Goal: Transaction & Acquisition: Book appointment/travel/reservation

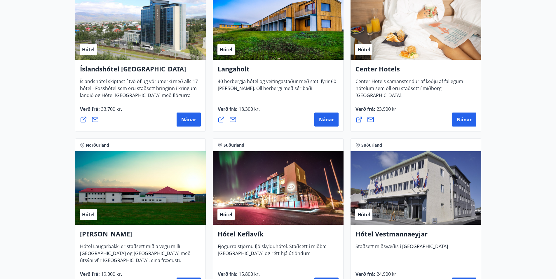
scroll to position [1313, 0]
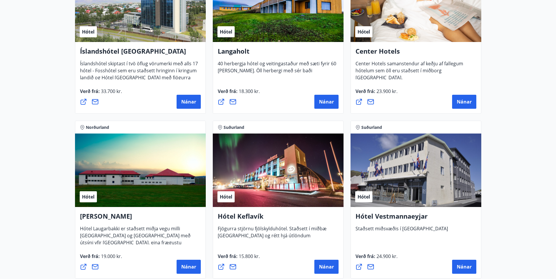
click at [241, 170] on div "Hótel" at bounding box center [278, 171] width 131 height 74
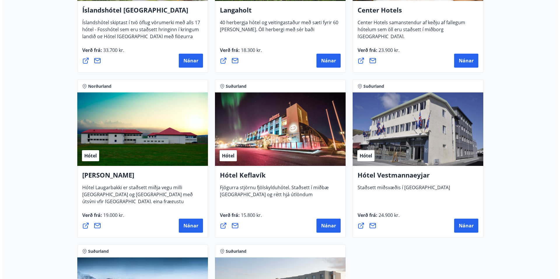
scroll to position [1401, 0]
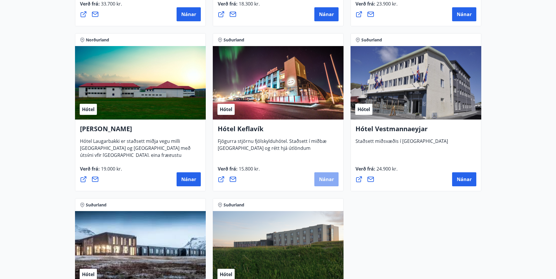
click at [323, 181] on span "Nánar" at bounding box center [326, 179] width 15 height 6
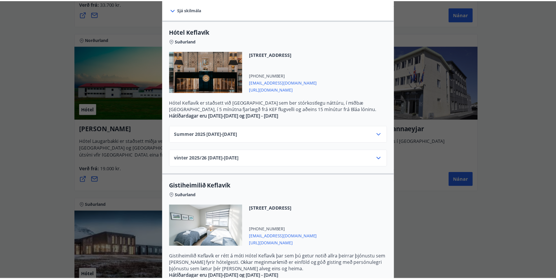
scroll to position [0, 0]
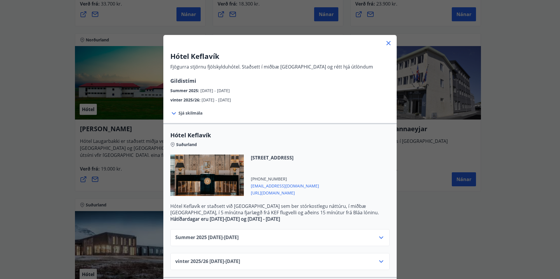
click at [40, 158] on div "Hótel Keflavík Fjögurra stjörnu fjölskylduhótel. Staðsett í miðbæ [GEOGRAPHIC_D…" at bounding box center [280, 139] width 560 height 279
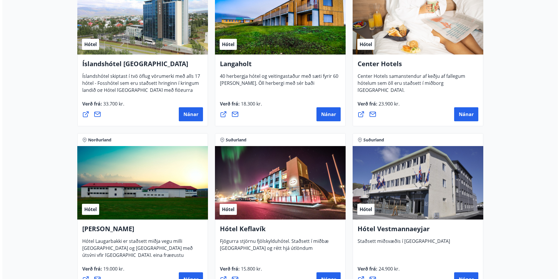
scroll to position [1372, 0]
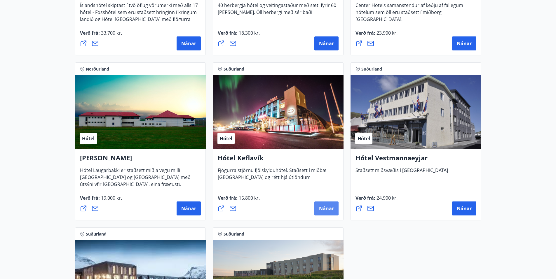
click at [334, 210] on button "Nánar" at bounding box center [326, 209] width 24 height 14
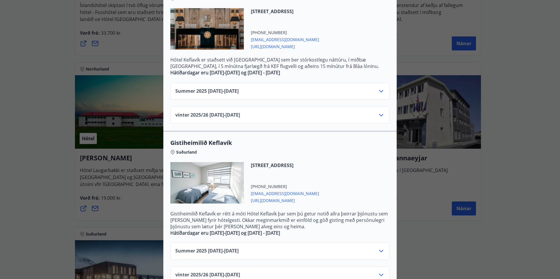
scroll to position [104, 0]
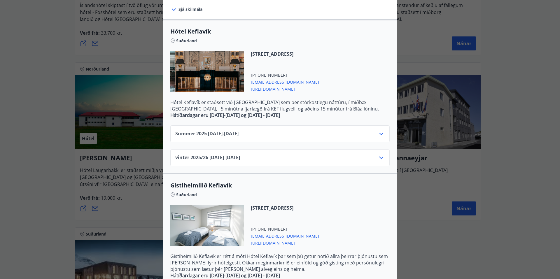
click at [378, 131] on icon at bounding box center [381, 133] width 7 height 7
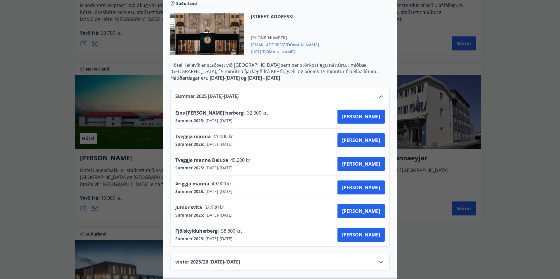
scroll to position [29, 0]
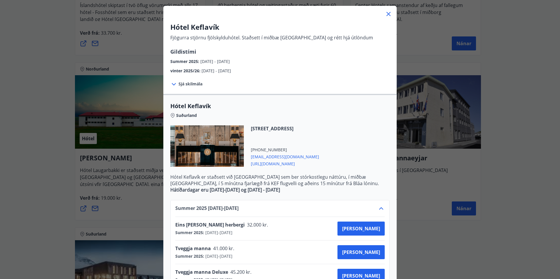
click at [381, 209] on icon at bounding box center [381, 208] width 7 height 7
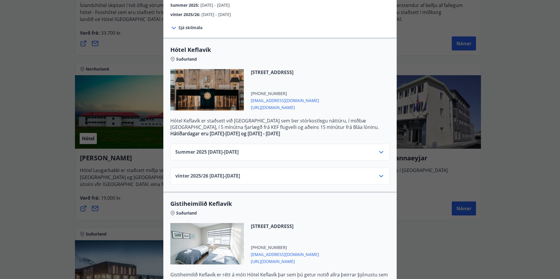
scroll to position [88, 0]
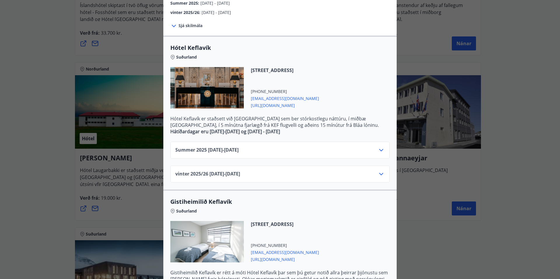
click at [378, 174] on icon at bounding box center [381, 174] width 7 height 7
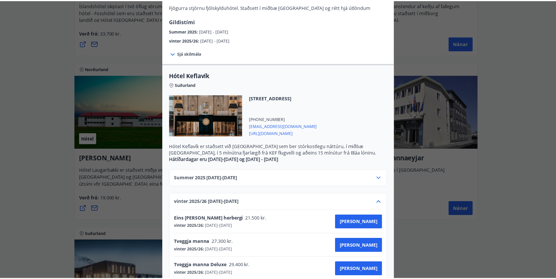
scroll to position [0, 0]
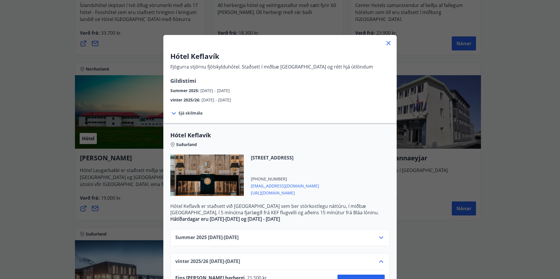
click at [545, 74] on div "Hótel Keflavík Fjögurra stjörnu fjölskylduhótel. Staðsett í miðbæ [GEOGRAPHIC_D…" at bounding box center [280, 139] width 560 height 279
